Goal: Feedback & Contribution: Leave review/rating

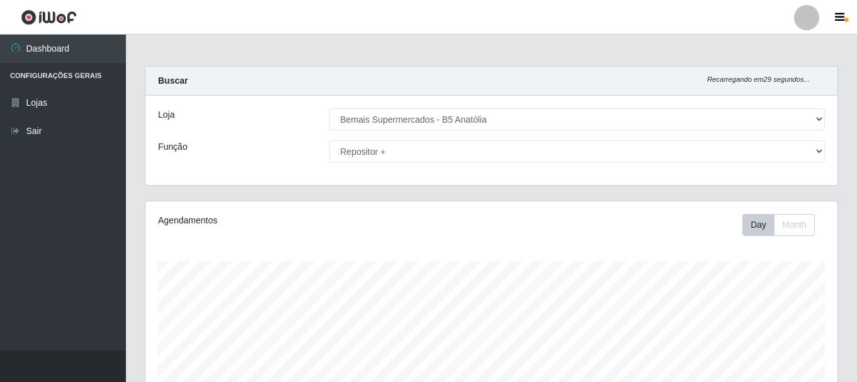
select select "405"
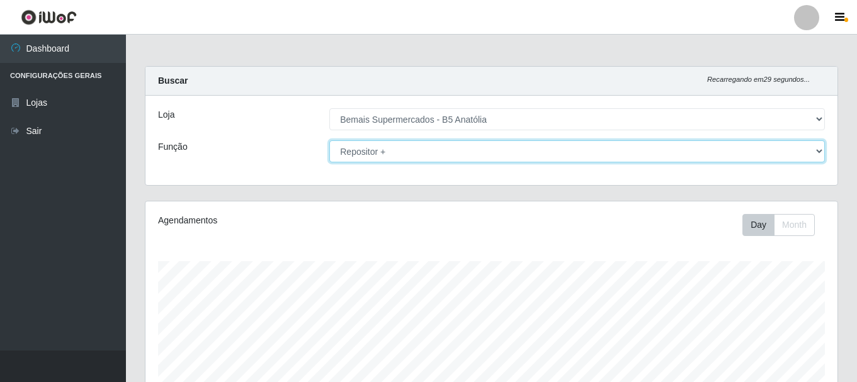
click at [546, 145] on select "[Selecione...] ASG ASG + ASG ++ Auxiliar de Estacionamento Auxiliar de Estacion…" at bounding box center [576, 151] width 495 height 22
select select "72"
click at [329, 140] on select "[Selecione...] ASG ASG + ASG ++ Auxiliar de Estacionamento Auxiliar de Estacion…" at bounding box center [576, 151] width 495 height 22
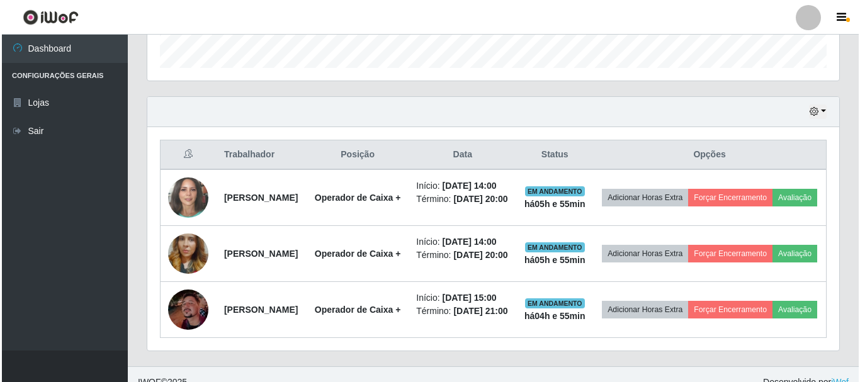
scroll to position [403, 0]
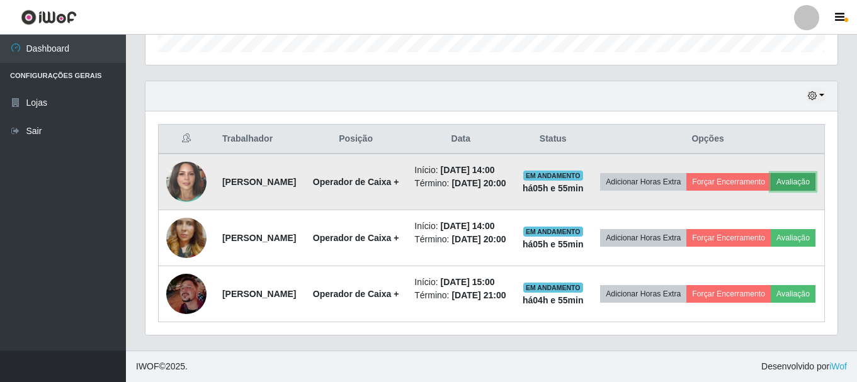
click at [770, 191] on button "Avaliação" at bounding box center [792, 182] width 45 height 18
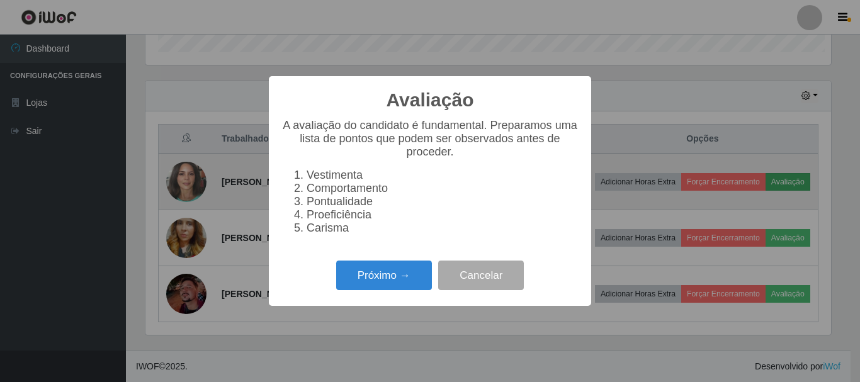
scroll to position [261, 685]
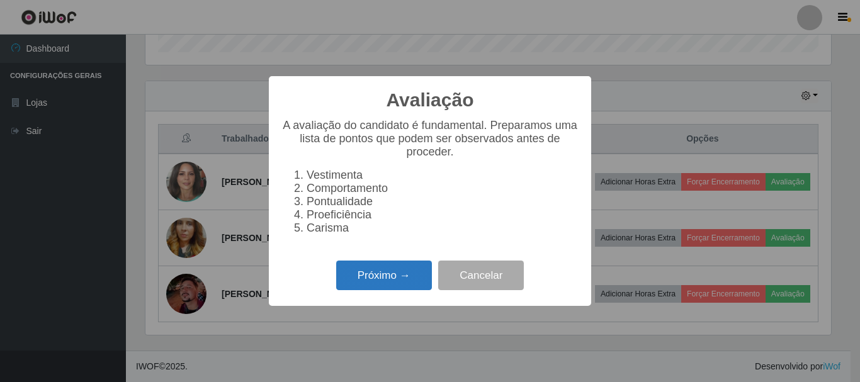
click at [417, 283] on button "Próximo →" at bounding box center [384, 276] width 96 height 30
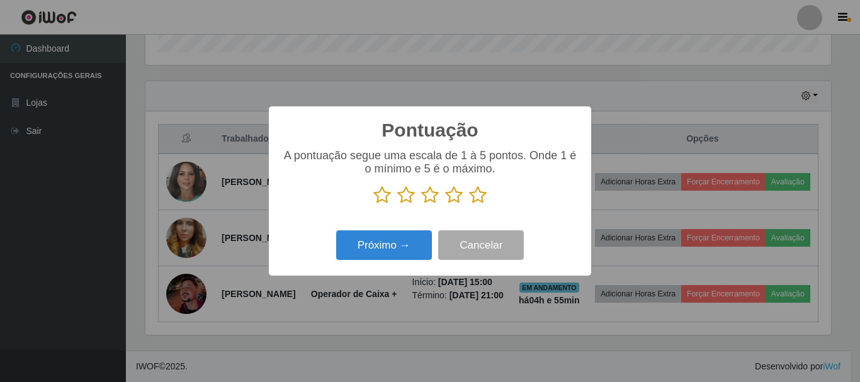
scroll to position [629083, 628659]
click at [475, 200] on icon at bounding box center [478, 195] width 18 height 19
click at [469, 205] on input "radio" at bounding box center [469, 205] width 0 height 0
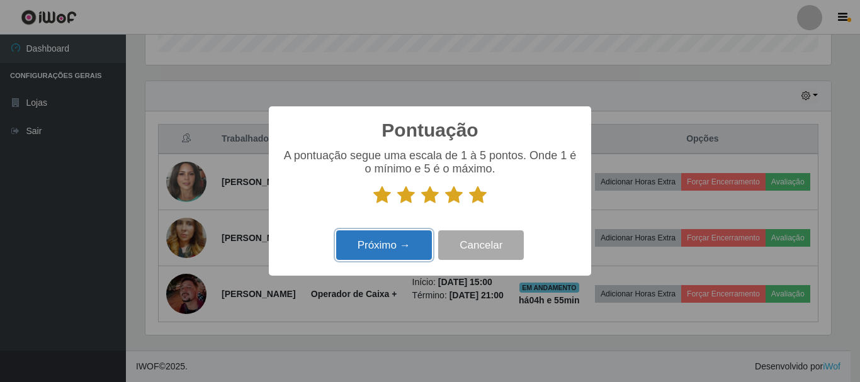
click at [418, 247] on button "Próximo →" at bounding box center [384, 245] width 96 height 30
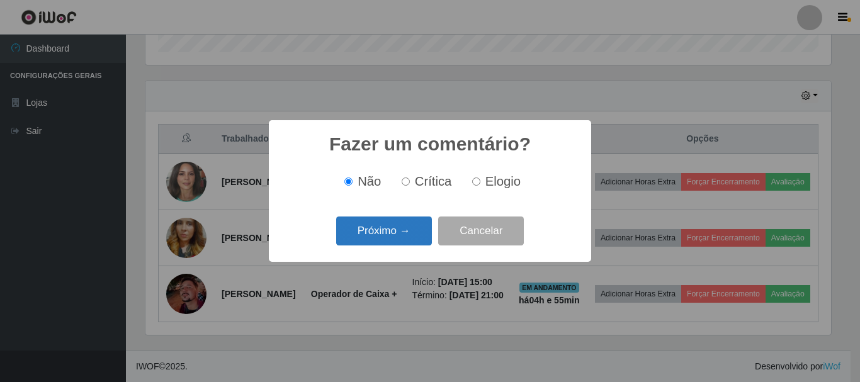
click at [429, 233] on button "Próximo →" at bounding box center [384, 231] width 96 height 30
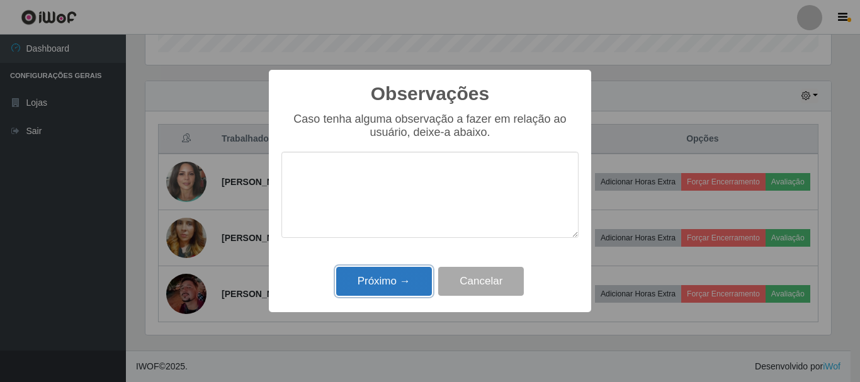
click at [406, 283] on button "Próximo →" at bounding box center [384, 282] width 96 height 30
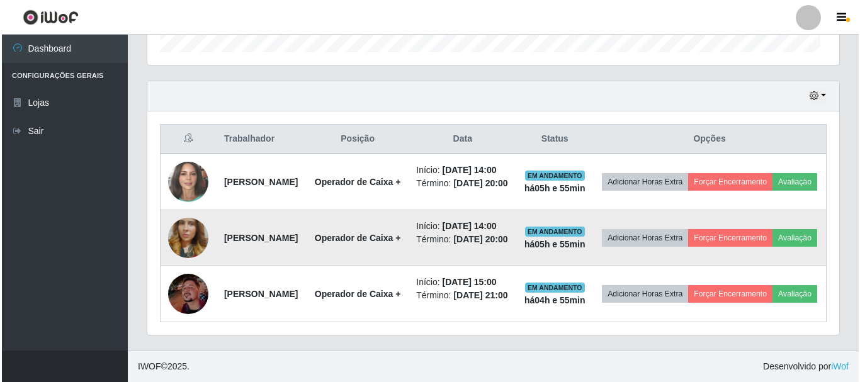
scroll to position [261, 692]
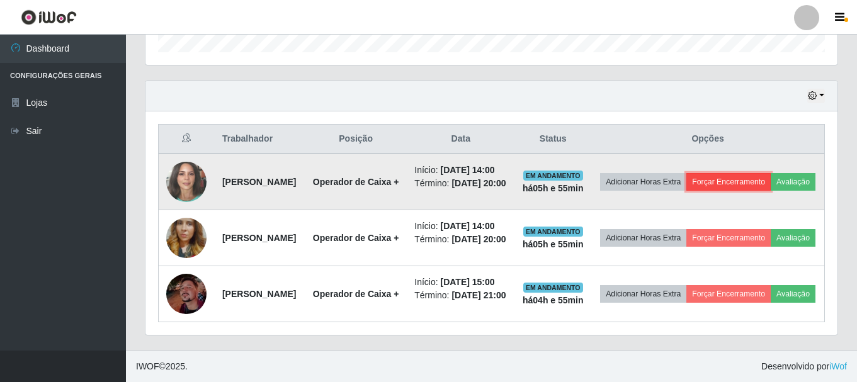
click at [748, 178] on button "Forçar Encerramento" at bounding box center [728, 182] width 84 height 18
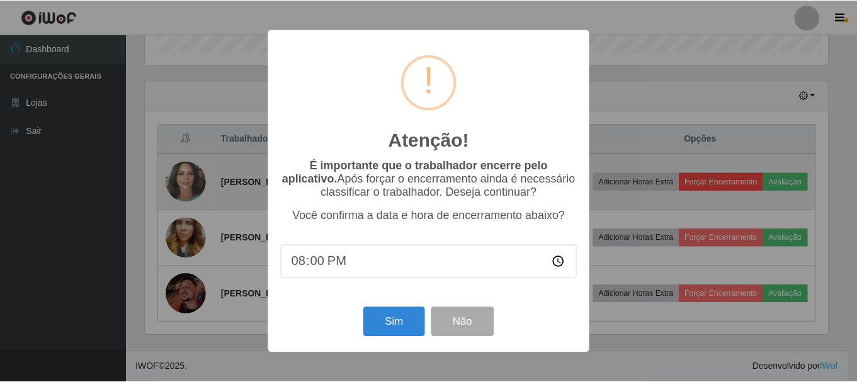
scroll to position [261, 685]
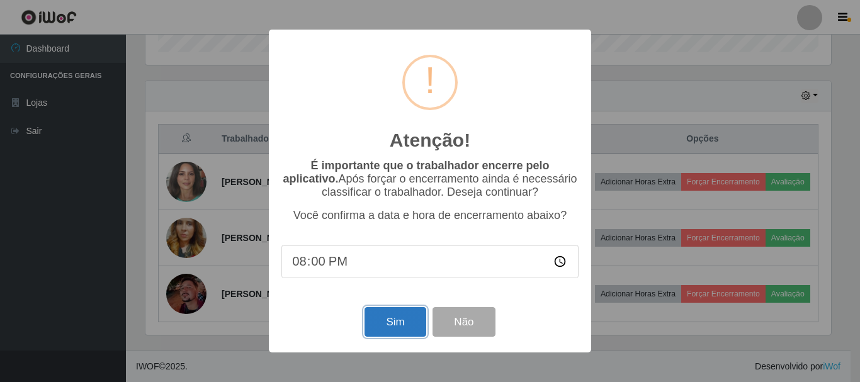
click at [390, 324] on button "Sim" at bounding box center [394, 322] width 61 height 30
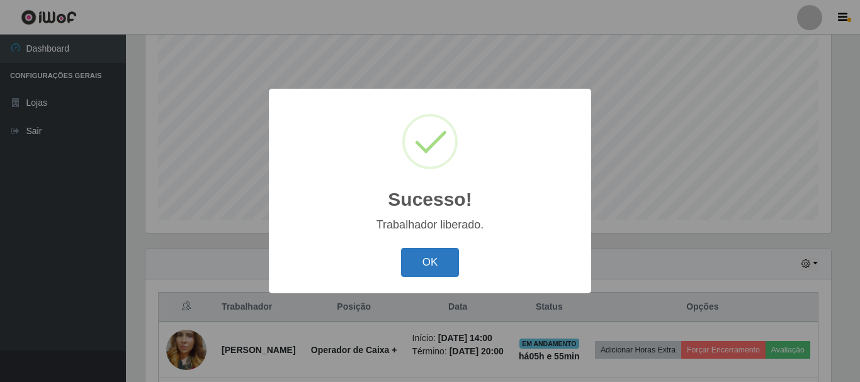
click at [430, 269] on button "OK" at bounding box center [430, 263] width 59 height 30
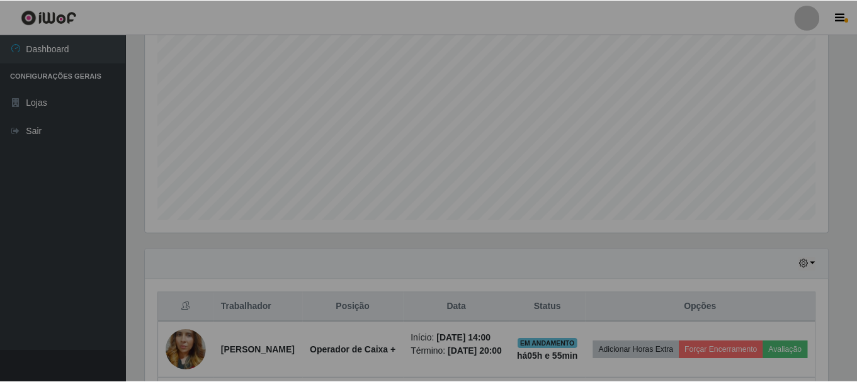
scroll to position [261, 692]
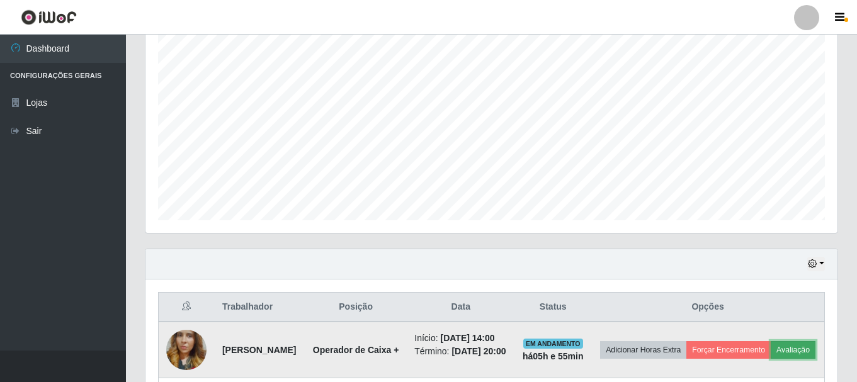
click at [770, 359] on button "Avaliação" at bounding box center [792, 350] width 45 height 18
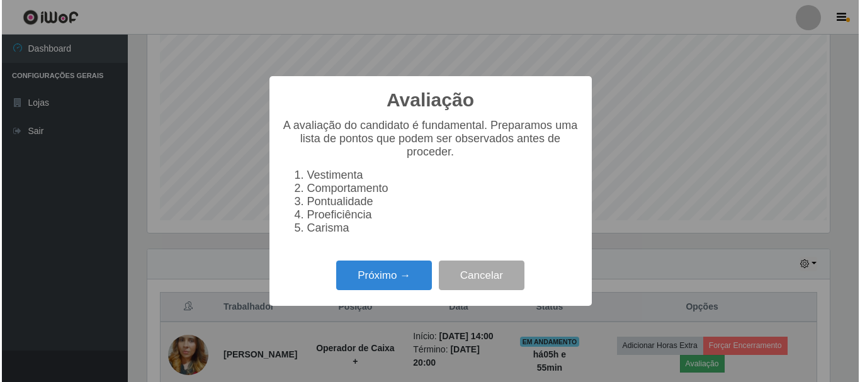
scroll to position [261, 685]
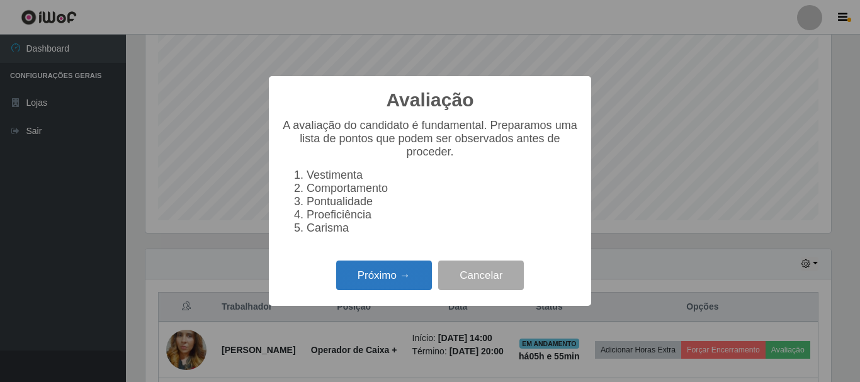
click at [412, 288] on button "Próximo →" at bounding box center [384, 276] width 96 height 30
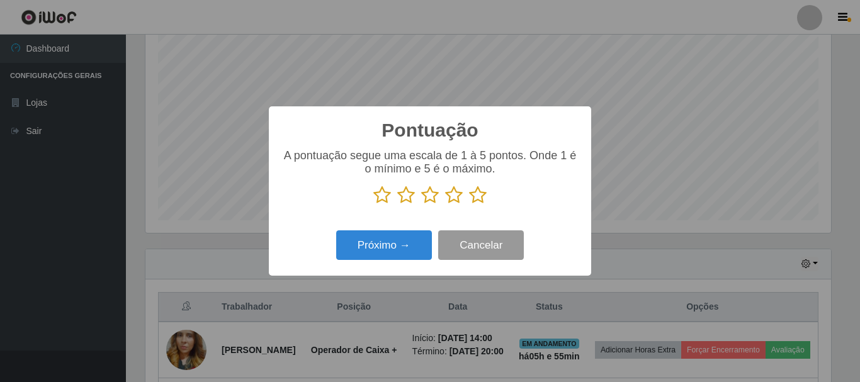
scroll to position [629083, 628659]
click at [475, 196] on icon at bounding box center [478, 195] width 18 height 19
click at [469, 205] on input "radio" at bounding box center [469, 205] width 0 height 0
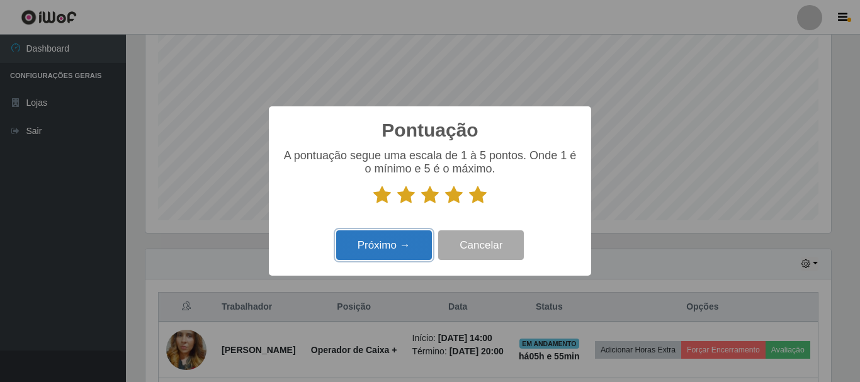
click at [417, 238] on button "Próximo →" at bounding box center [384, 245] width 96 height 30
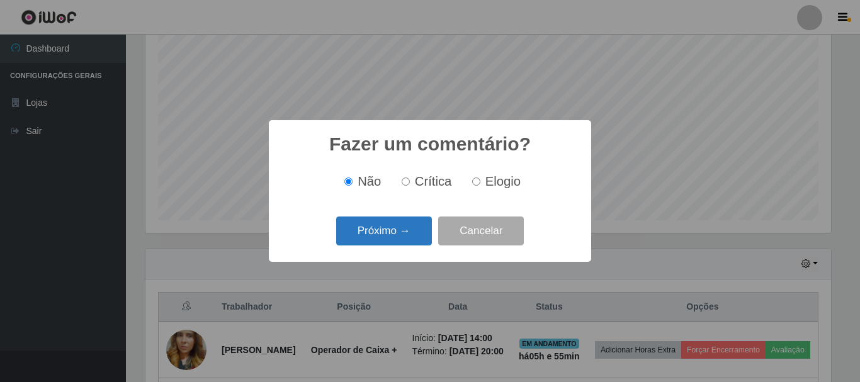
click at [420, 221] on button "Próximo →" at bounding box center [384, 231] width 96 height 30
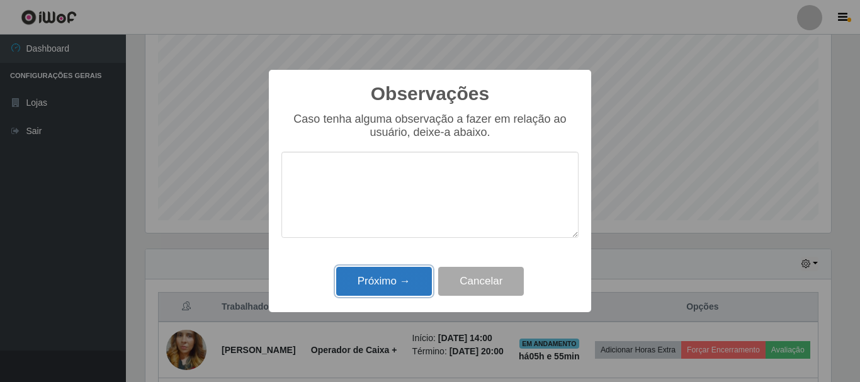
click at [413, 271] on button "Próximo →" at bounding box center [384, 282] width 96 height 30
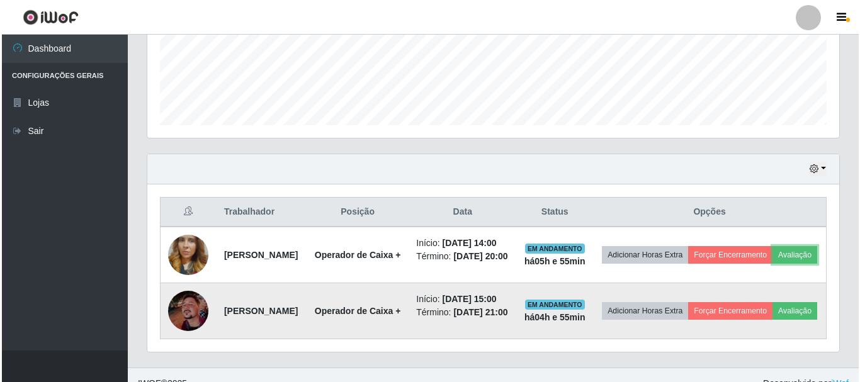
scroll to position [356, 0]
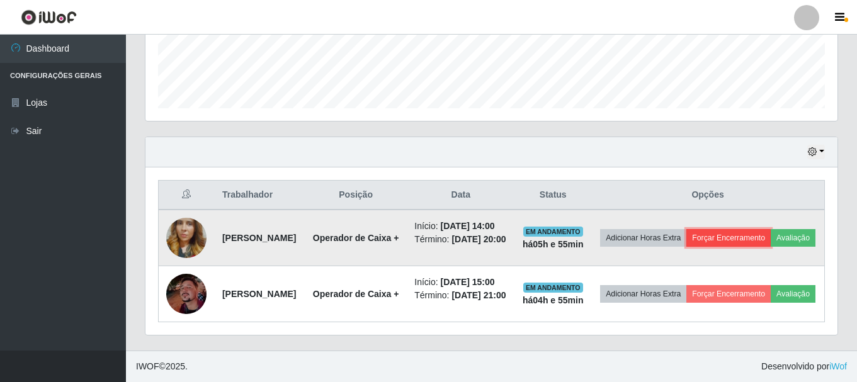
click at [738, 229] on button "Forçar Encerramento" at bounding box center [728, 238] width 84 height 18
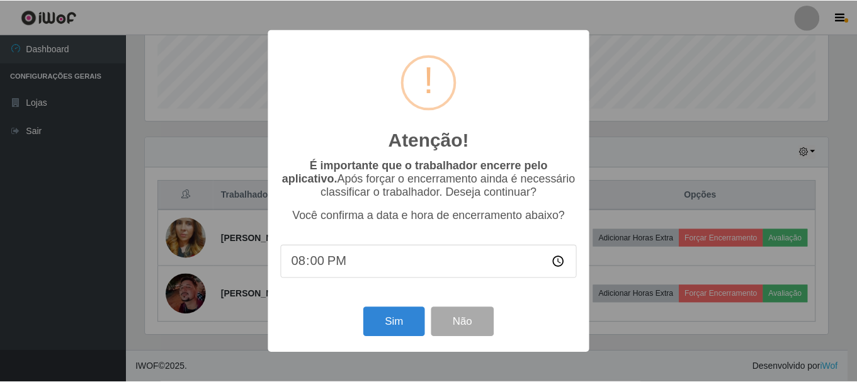
scroll to position [261, 685]
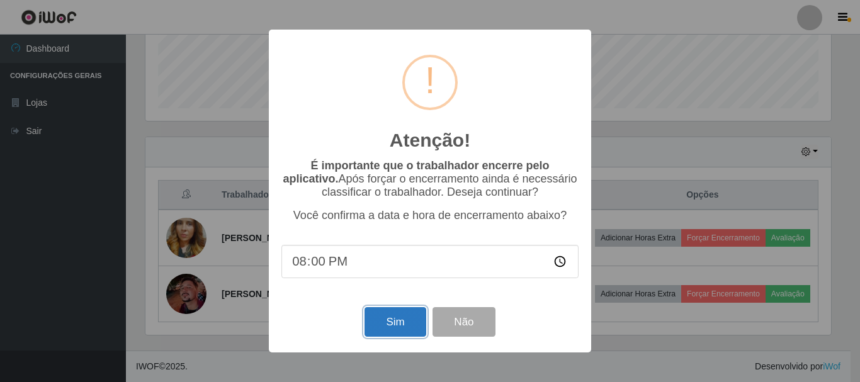
click at [381, 334] on button "Sim" at bounding box center [394, 322] width 61 height 30
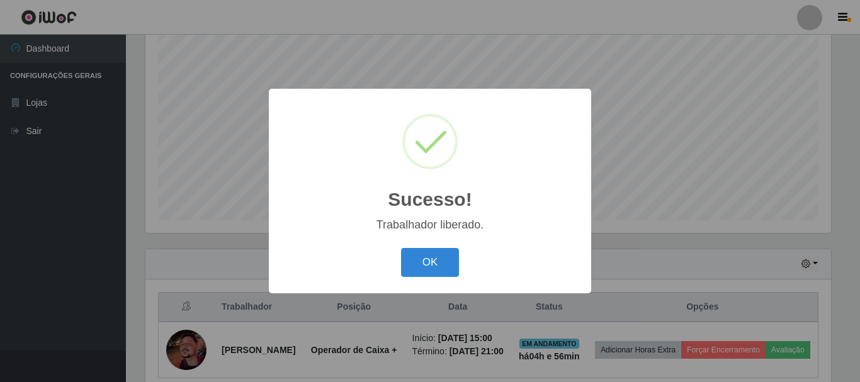
click at [407, 273] on button "OK" at bounding box center [430, 263] width 59 height 30
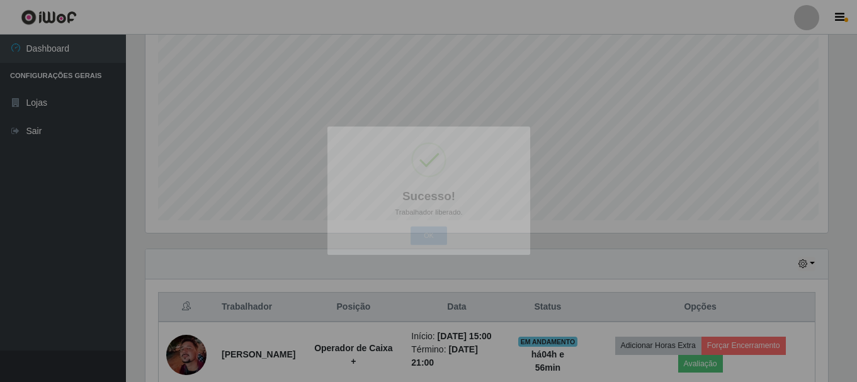
scroll to position [0, 0]
